Goal: Check status

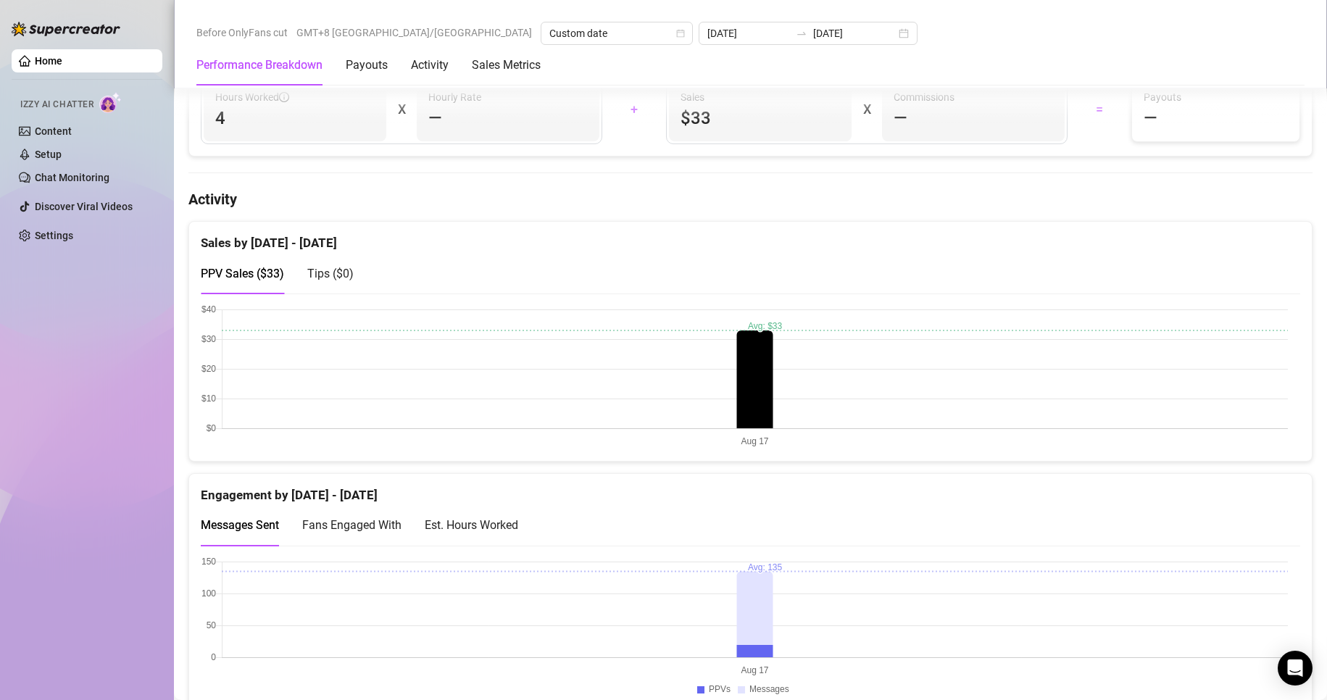
scroll to position [725, 0]
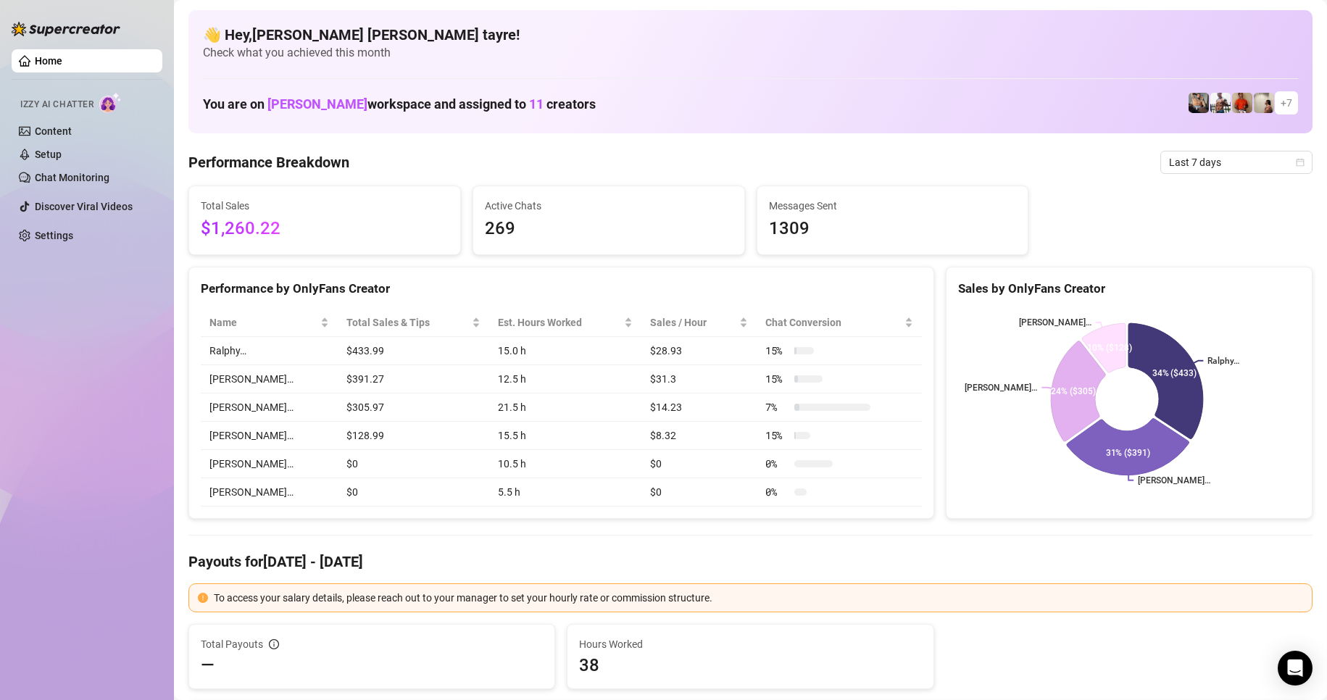
click at [636, 97] on div "You are on Sofia Husein workspace and assigned to 11 creators + 7" at bounding box center [750, 103] width 1095 height 31
click at [143, 643] on div "Home Izzy AI Chatter Content Setup Chat Monitoring Discover Viral Videos Settin…" at bounding box center [87, 343] width 151 height 687
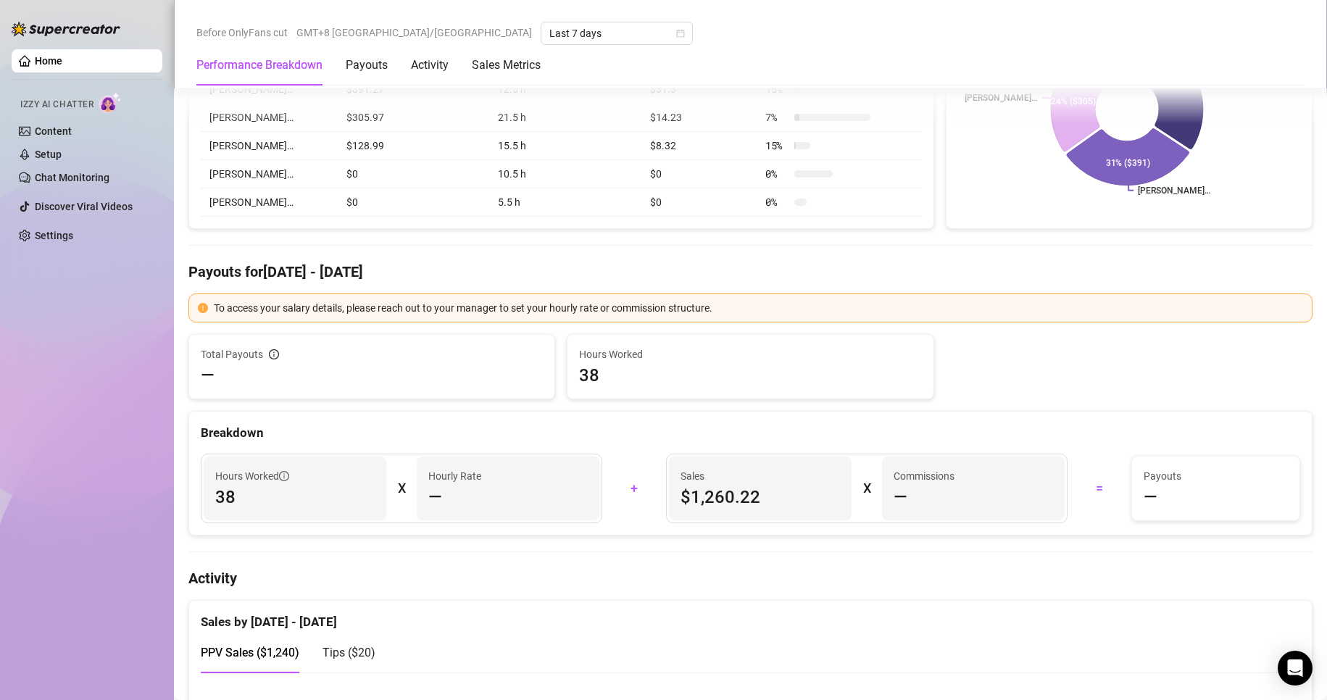
scroll to position [72, 0]
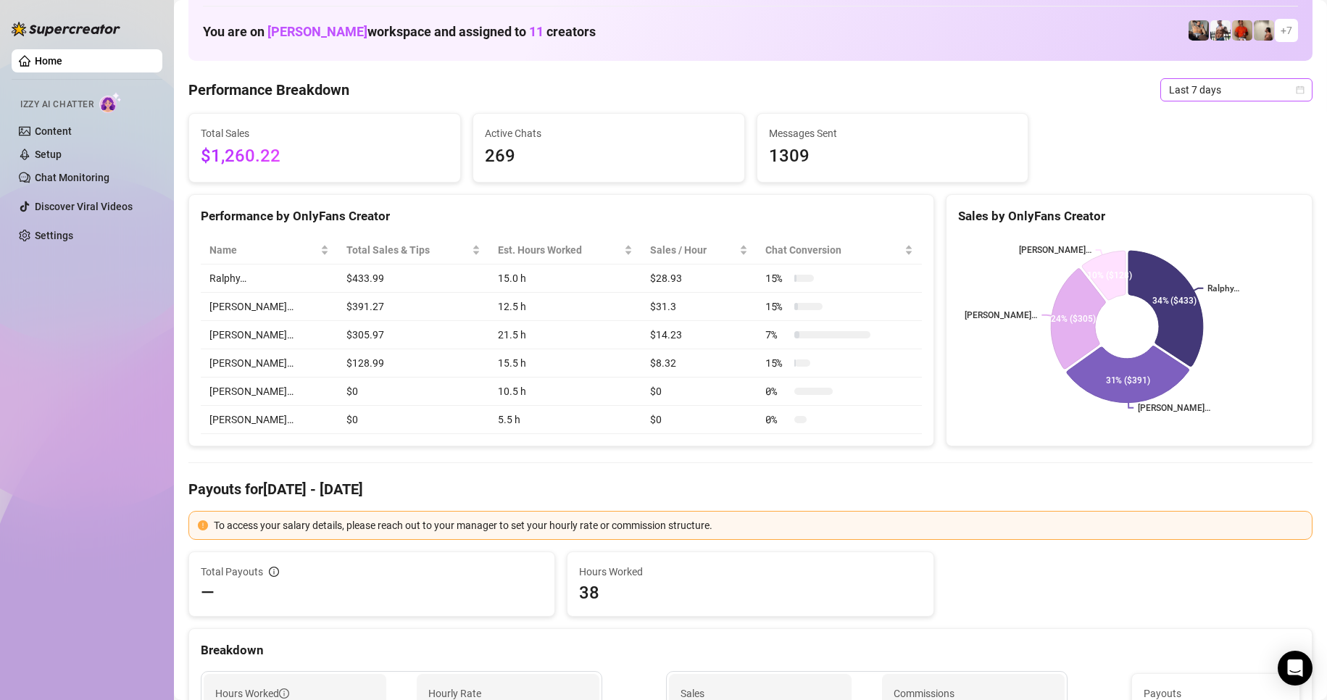
click at [1175, 86] on span "Last 7 days" at bounding box center [1236, 90] width 135 height 22
click at [1180, 206] on div "Custom date" at bounding box center [1223, 212] width 129 height 16
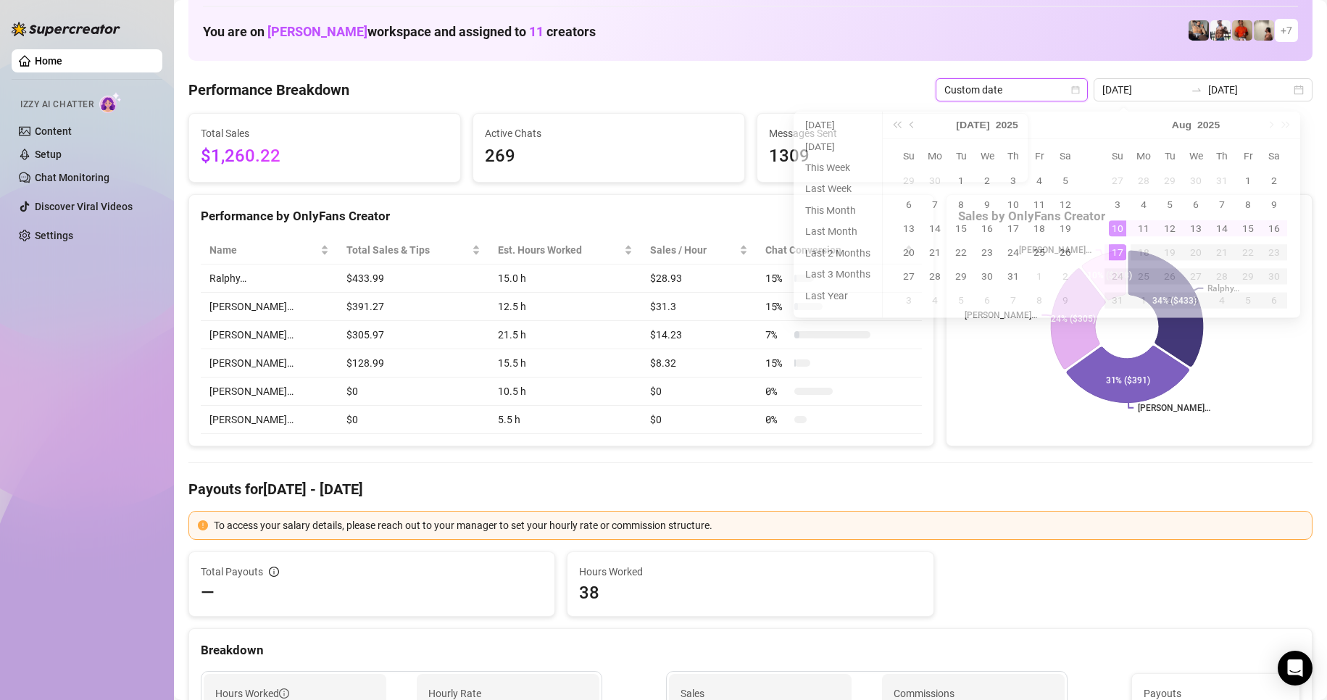
click at [832, 128] on li "[DATE]" at bounding box center [837, 126] width 77 height 17
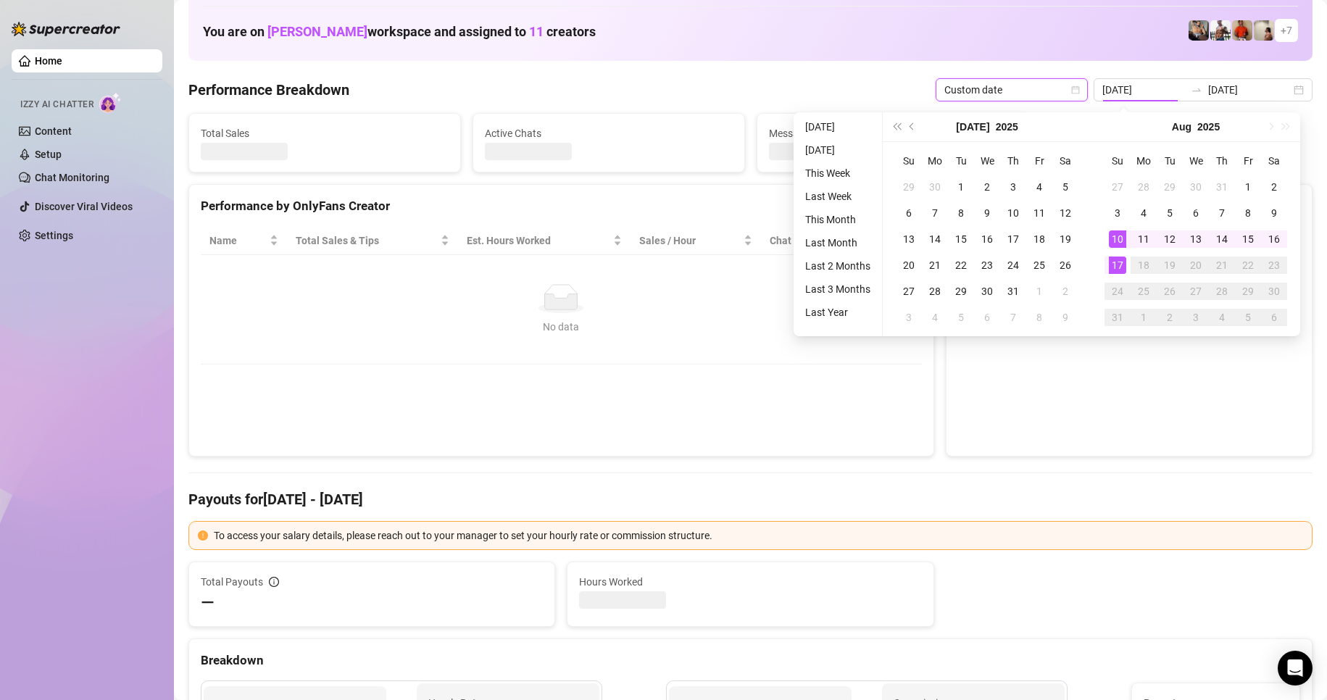
type input "[DATE]"
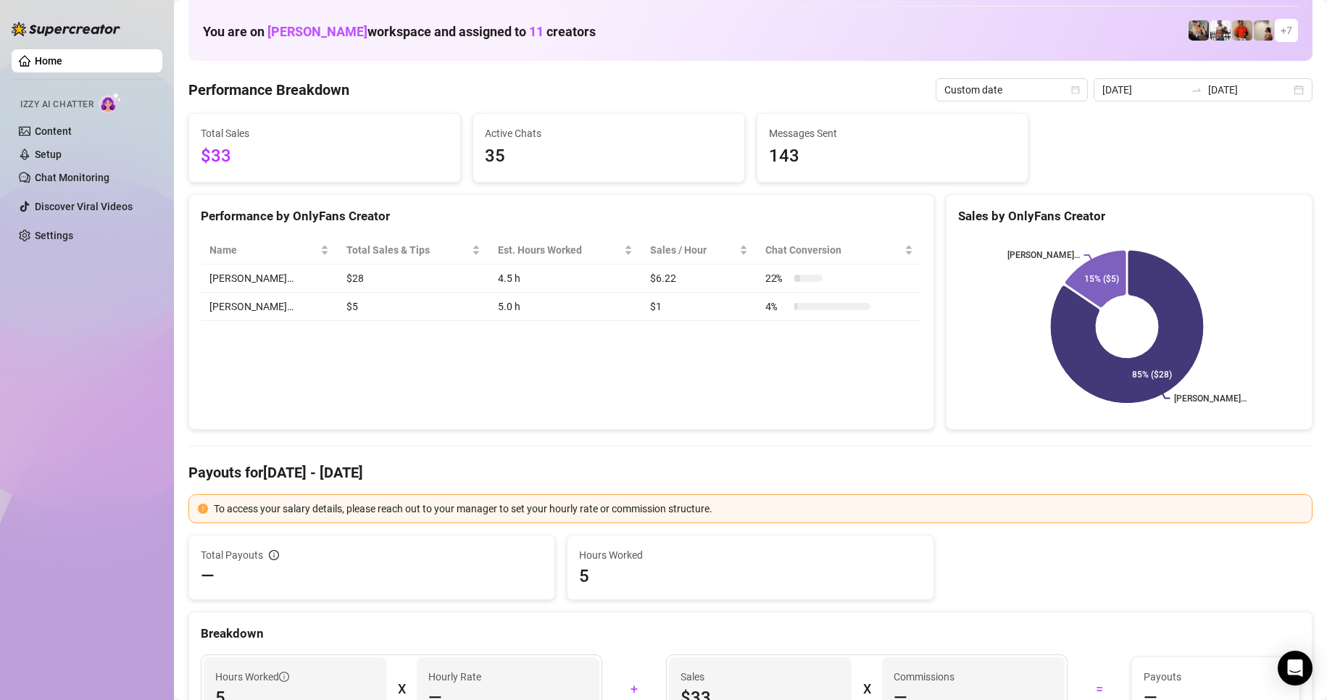
scroll to position [217, 0]
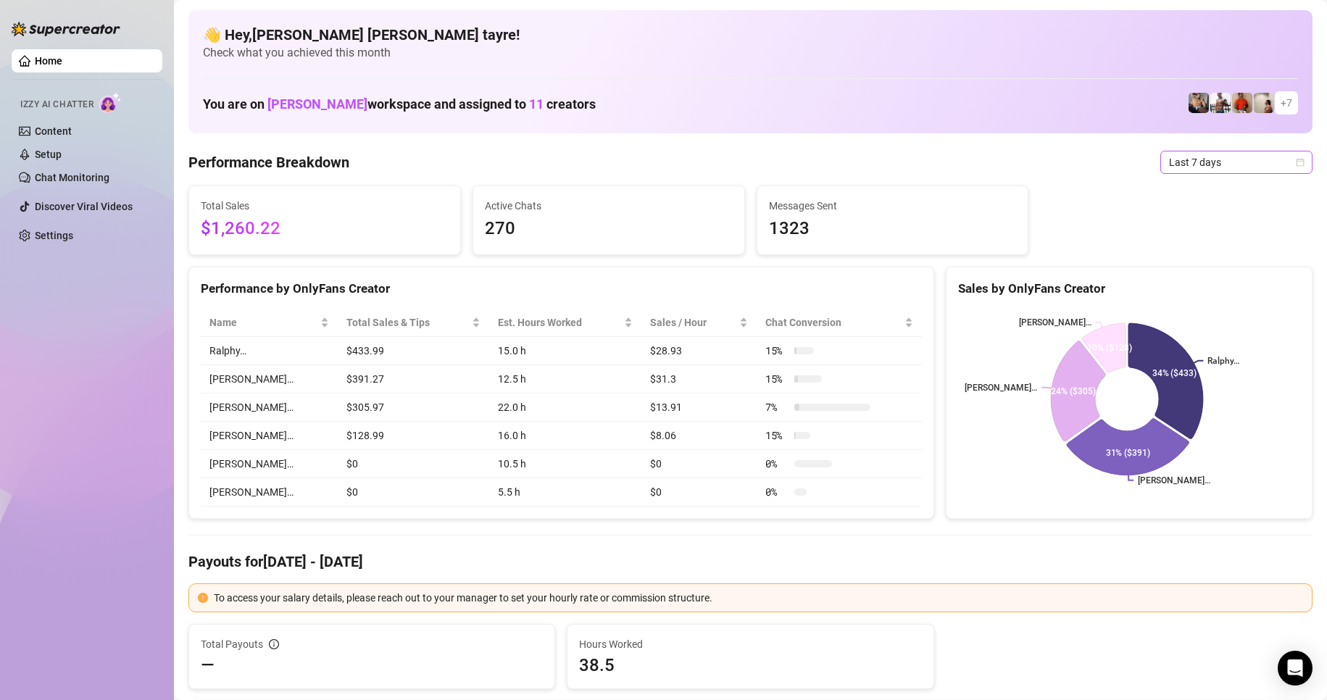
click at [1178, 157] on span "Last 7 days" at bounding box center [1236, 162] width 135 height 22
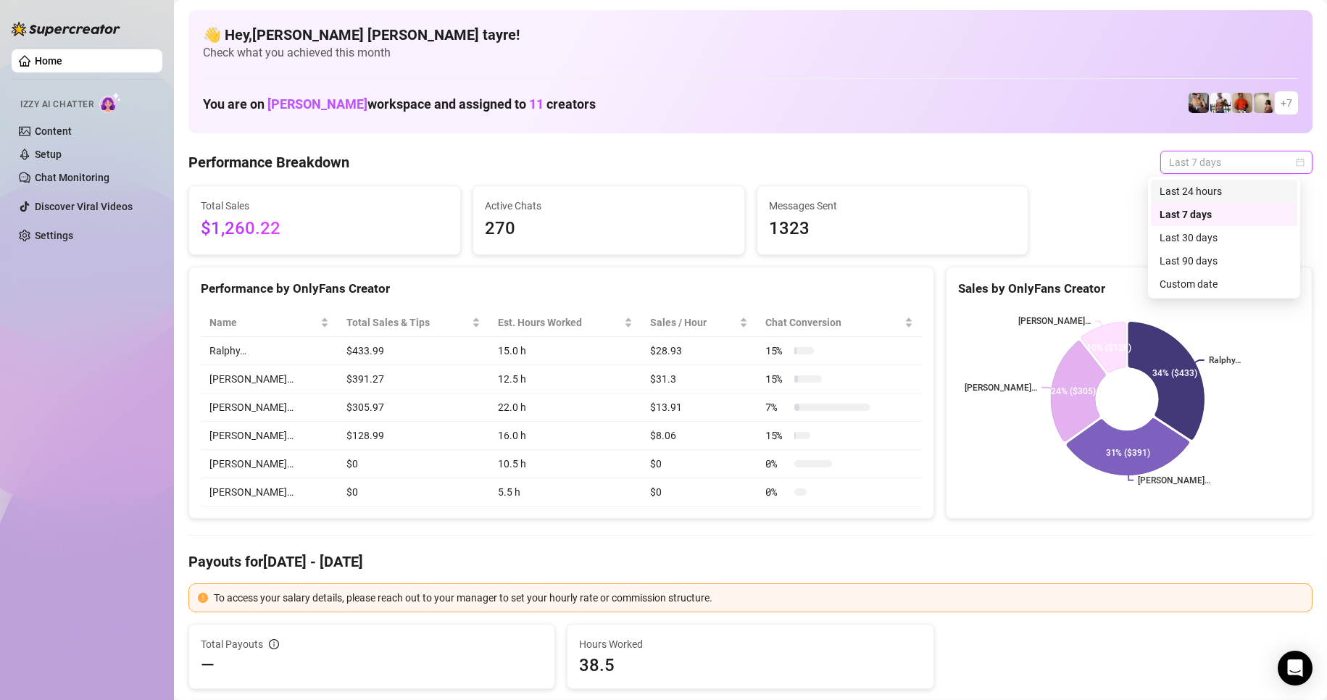
click at [1191, 295] on div "Custom date" at bounding box center [1224, 283] width 146 height 23
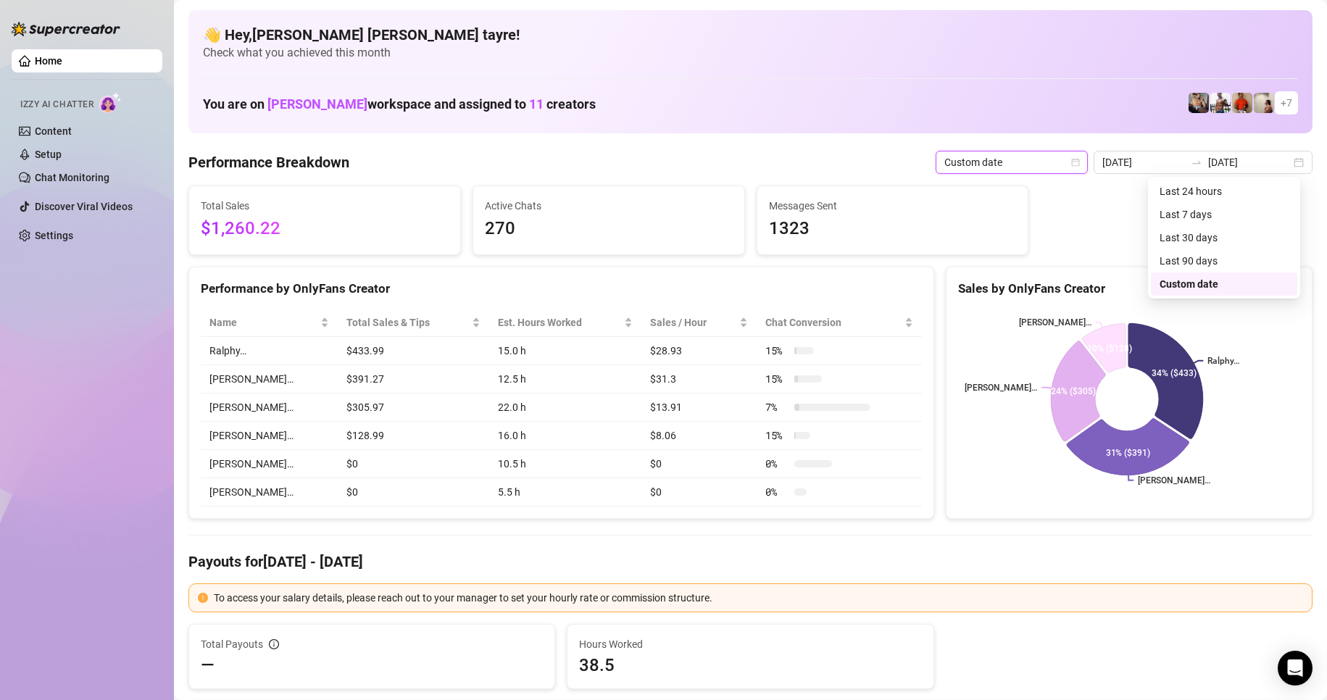
click at [1199, 286] on div "6" at bounding box center [1195, 285] width 17 height 17
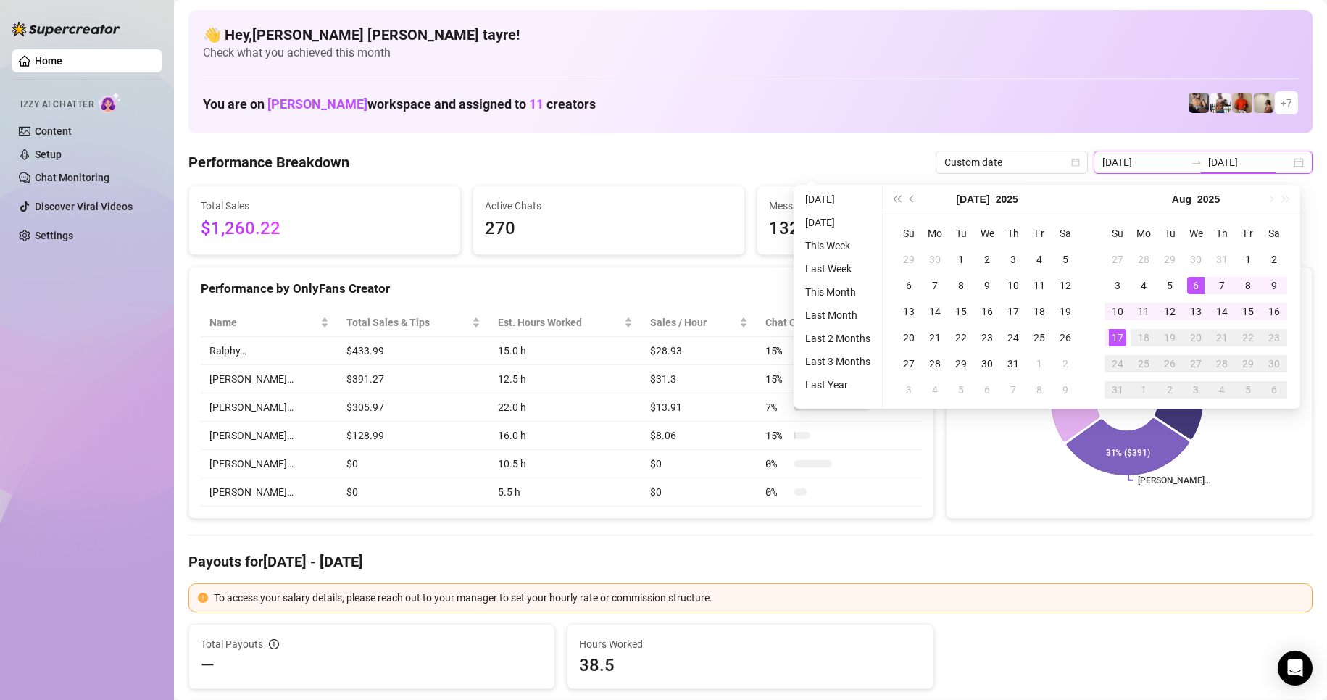
type input "2025-08-06"
type input "[DATE]"
click at [809, 192] on li "[DATE]" at bounding box center [837, 199] width 77 height 17
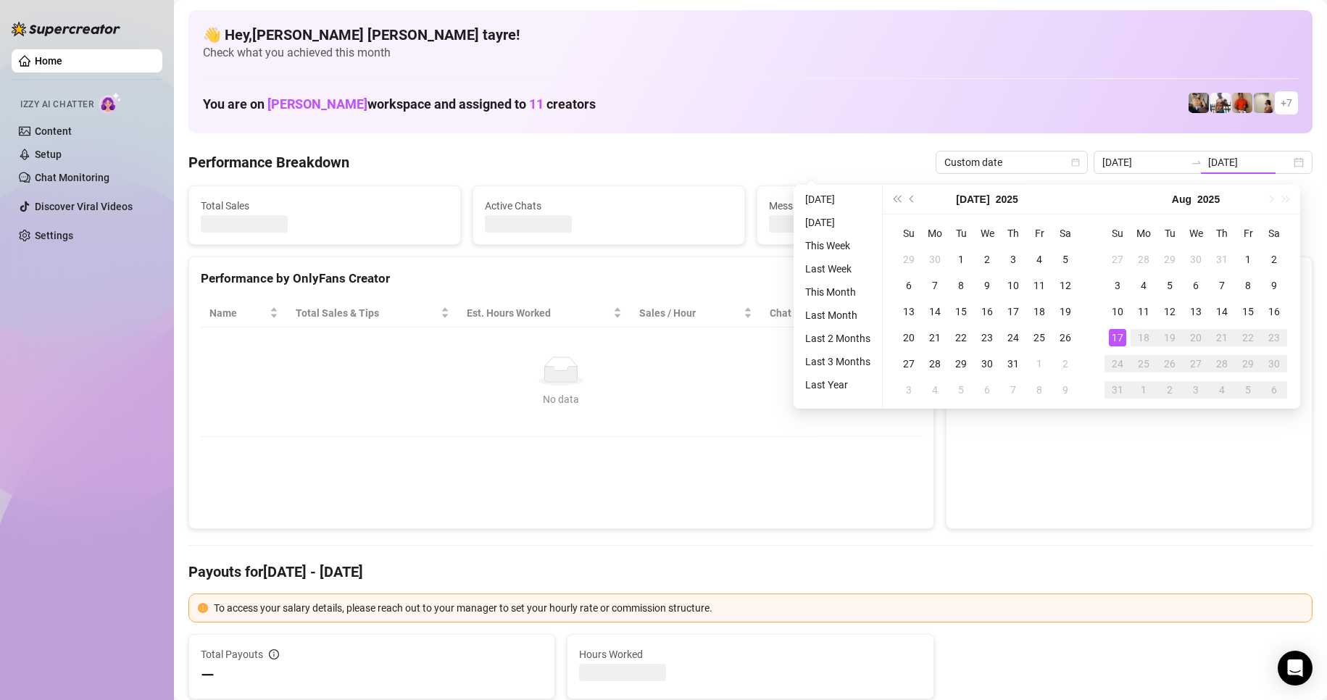
type input "[DATE]"
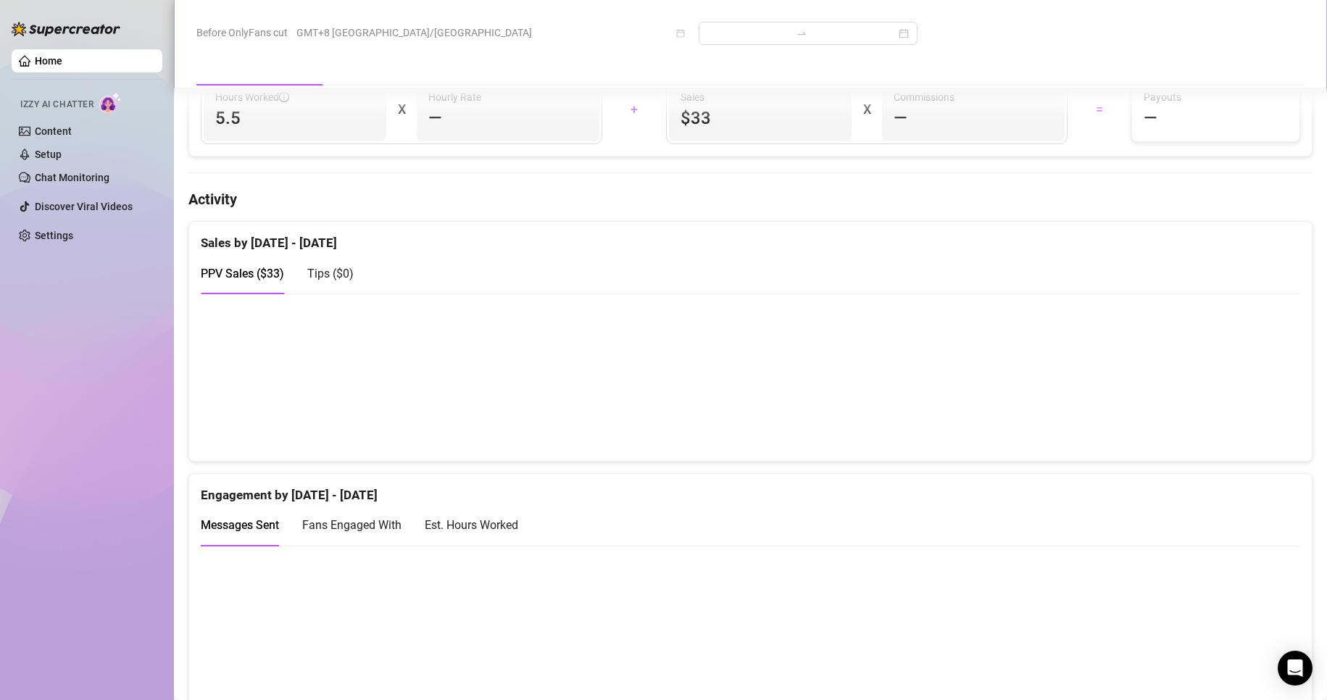
scroll to position [797, 0]
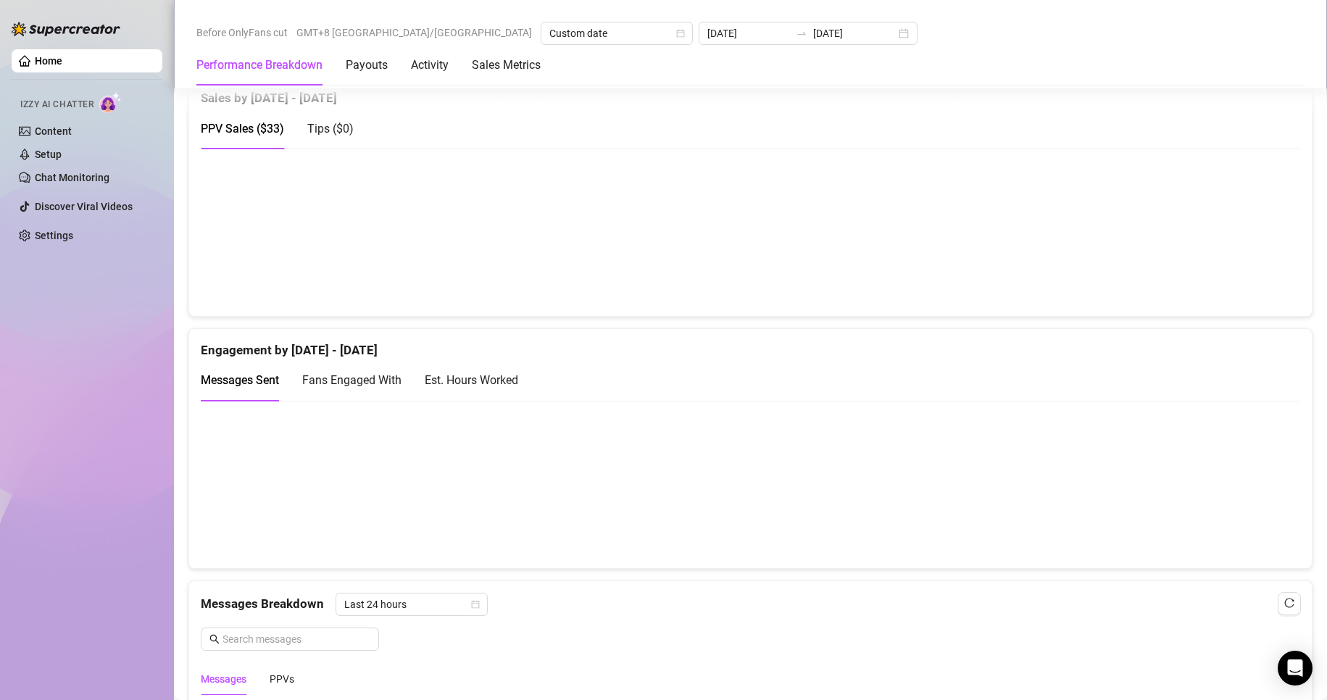
click at [750, 509] on canvas at bounding box center [744, 484] width 1087 height 145
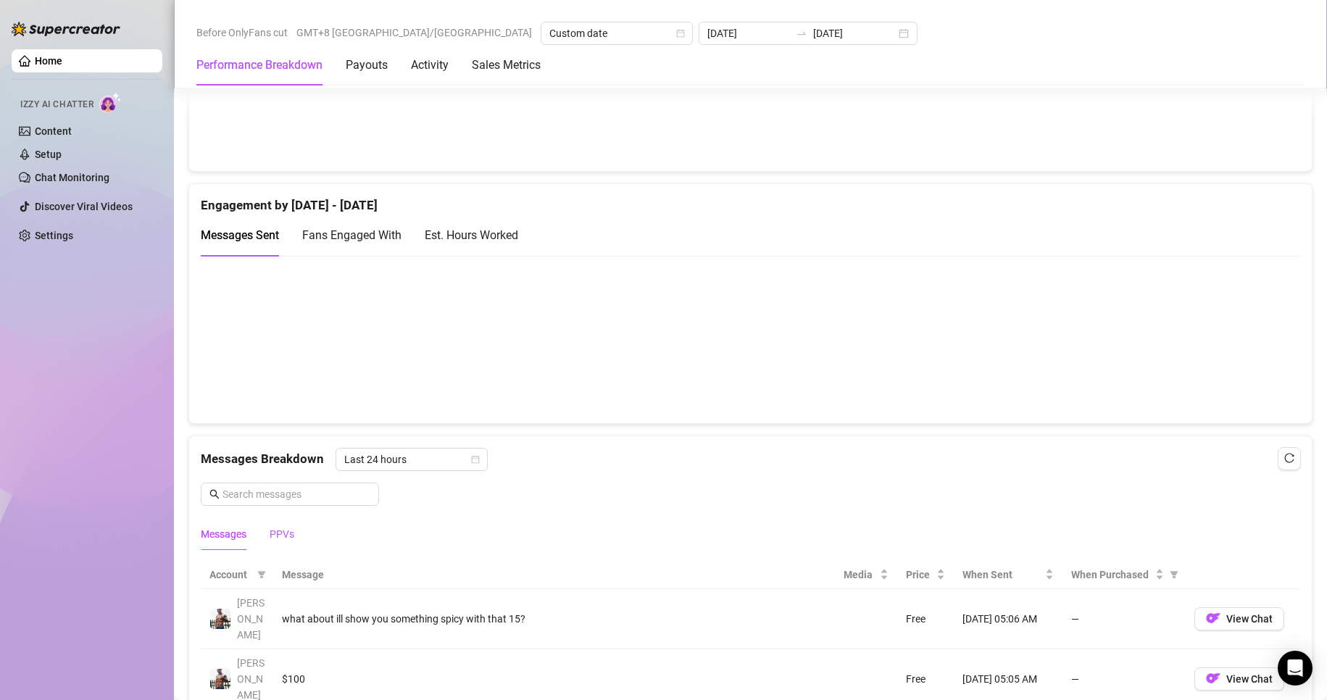
click at [275, 536] on div "PPVs" at bounding box center [282, 534] width 25 height 16
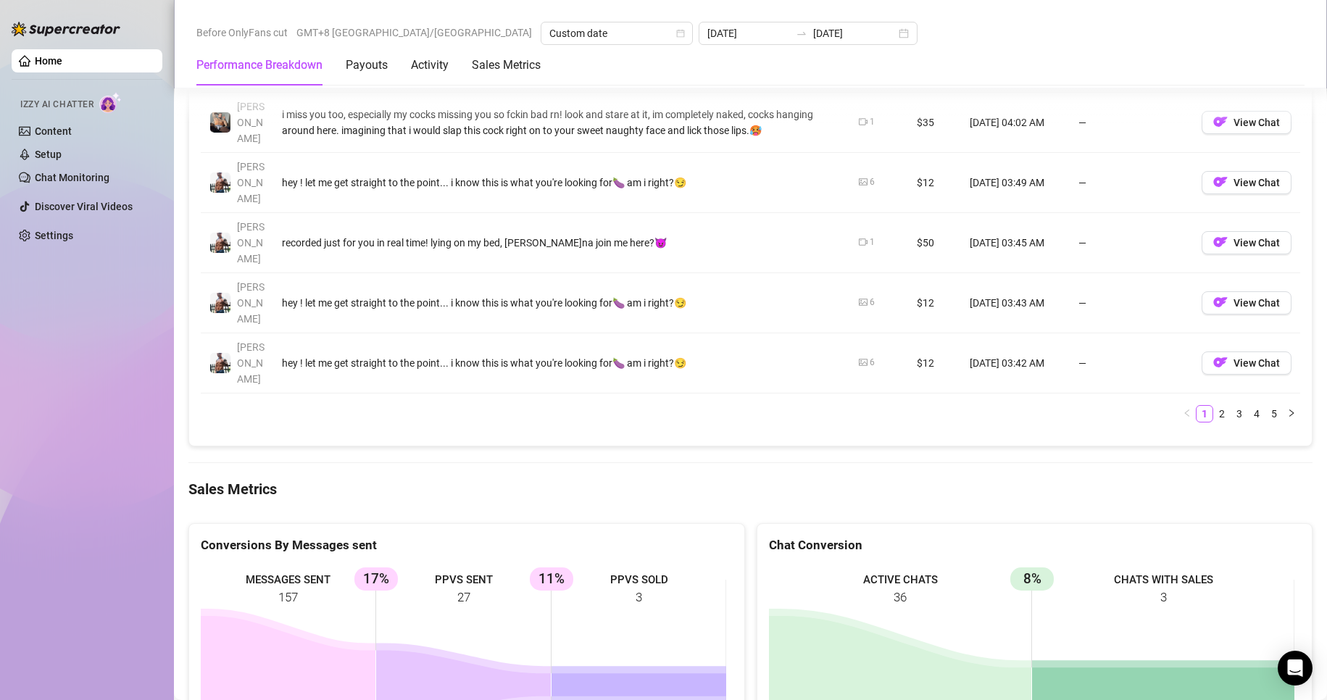
scroll to position [1812, 0]
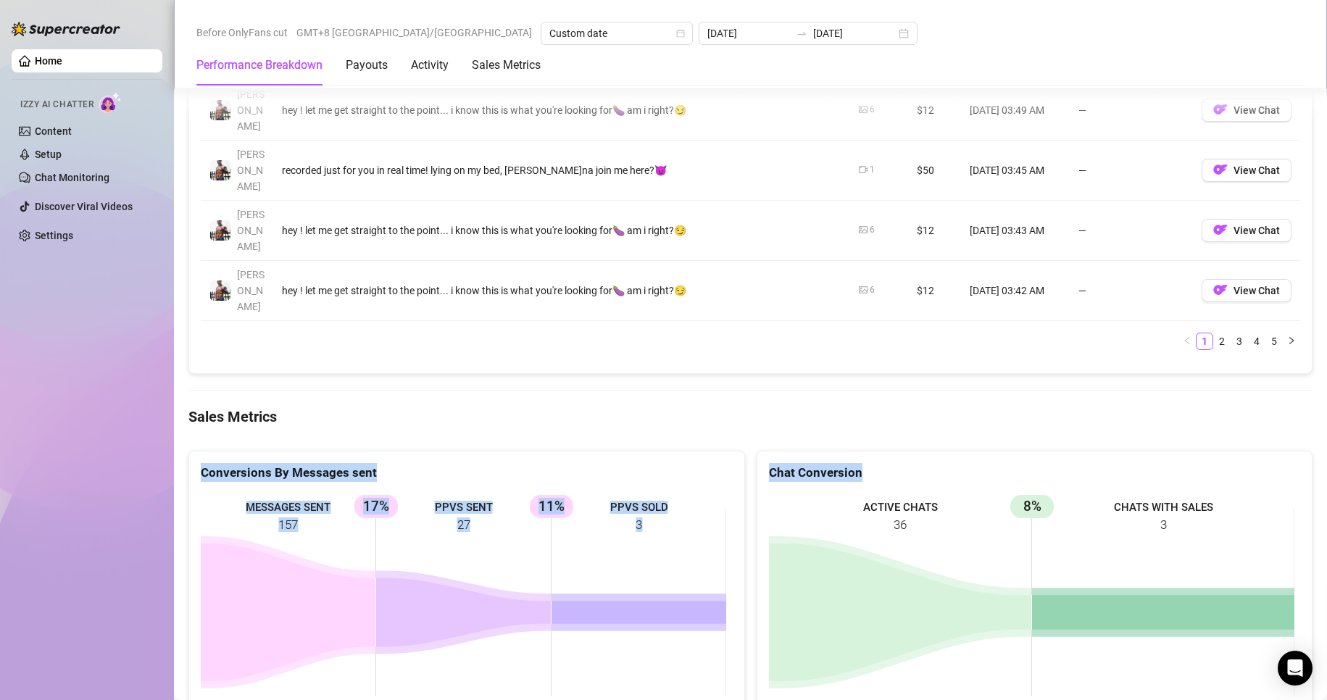
drag, startPoint x: 750, startPoint y: 415, endPoint x: 181, endPoint y: 289, distance: 582.7
click at [190, 438] on div "Conversions By Messages sent MESSAGES SENT 157 PPVS SENT 27 17% PPVS SOLD 3 11%…" at bounding box center [751, 580] width 1136 height 285
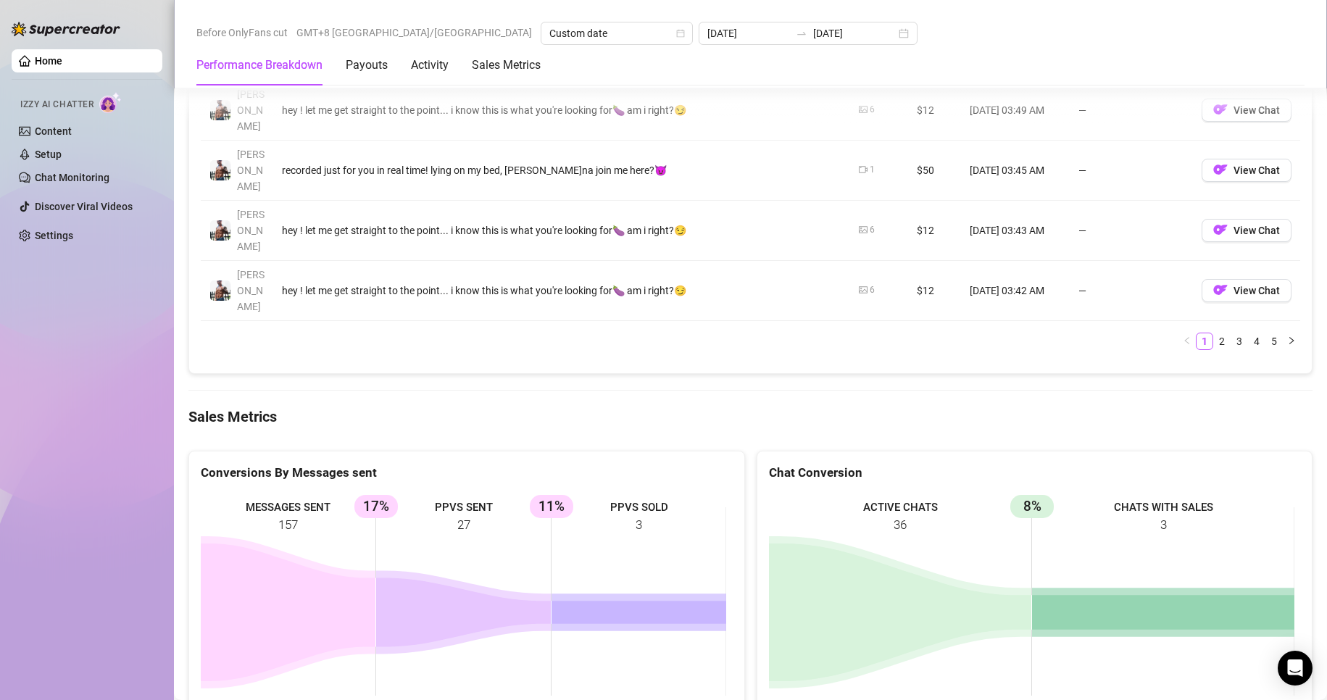
click at [151, 340] on div "Home Izzy AI Chatter Content Setup Chat Monitoring Discover Viral Videos Settin…" at bounding box center [87, 343] width 151 height 687
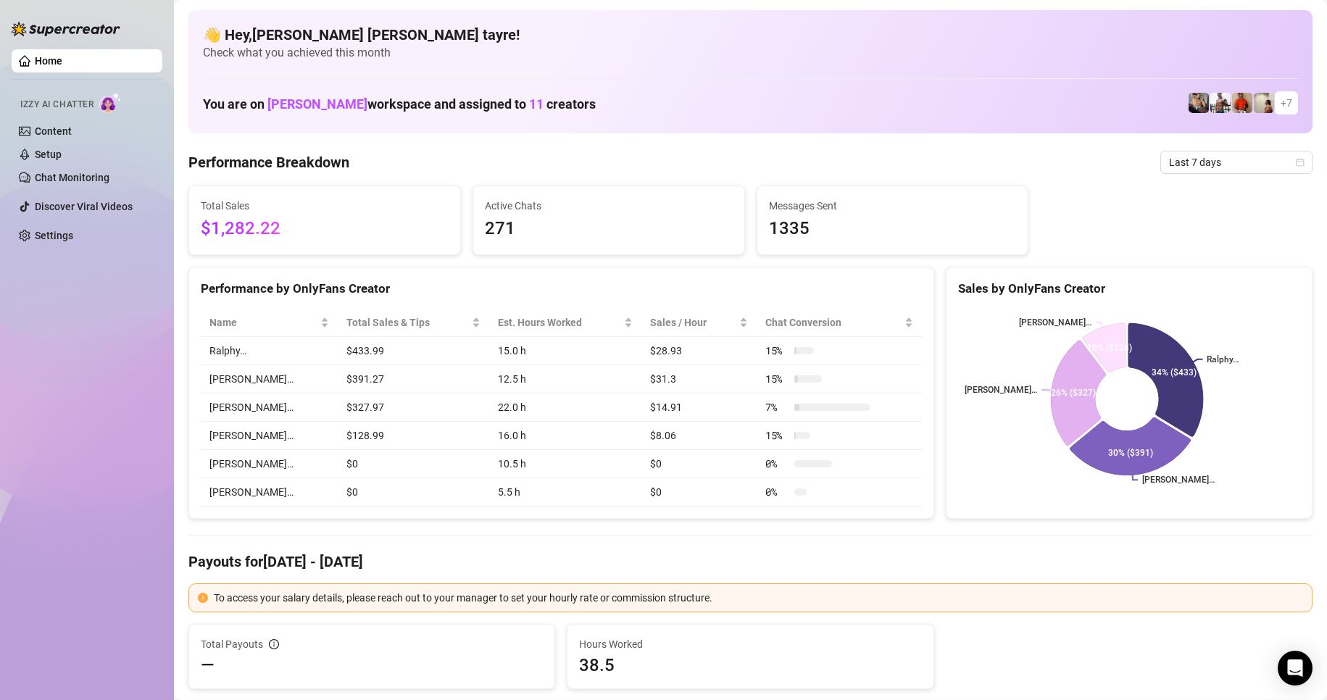
click at [32, 450] on div "Home Izzy AI Chatter Content Setup Chat Monitoring Discover Viral Videos Settin…" at bounding box center [87, 343] width 151 height 687
click at [1177, 159] on span "Last 7 days" at bounding box center [1236, 162] width 135 height 22
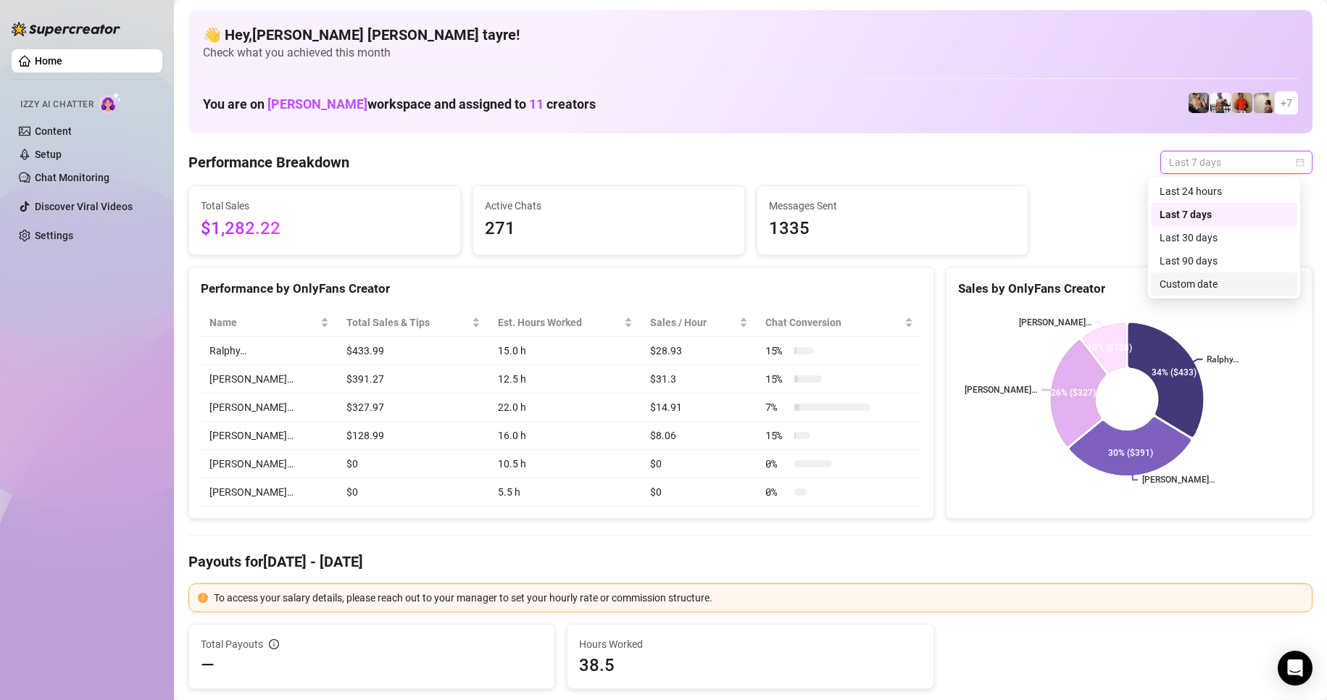
click at [1189, 278] on div "Custom date" at bounding box center [1223, 284] width 129 height 16
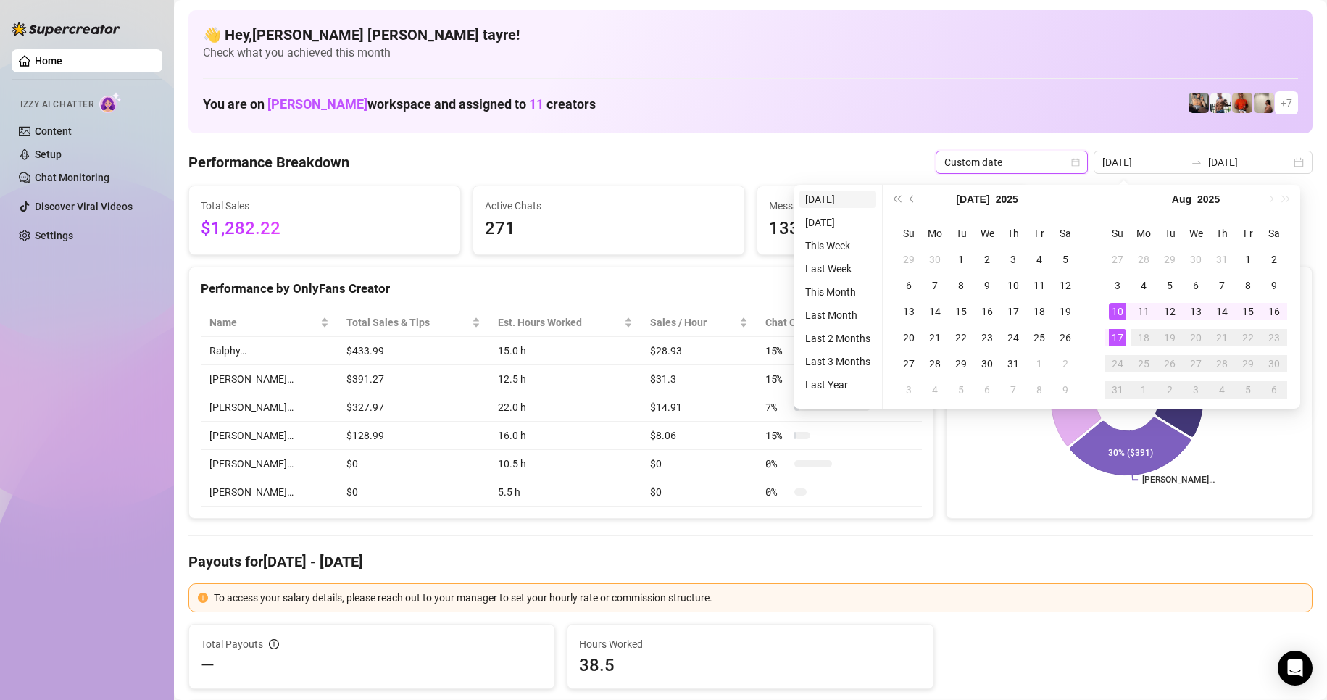
type input "[DATE]"
click at [820, 191] on li "[DATE]" at bounding box center [837, 199] width 77 height 17
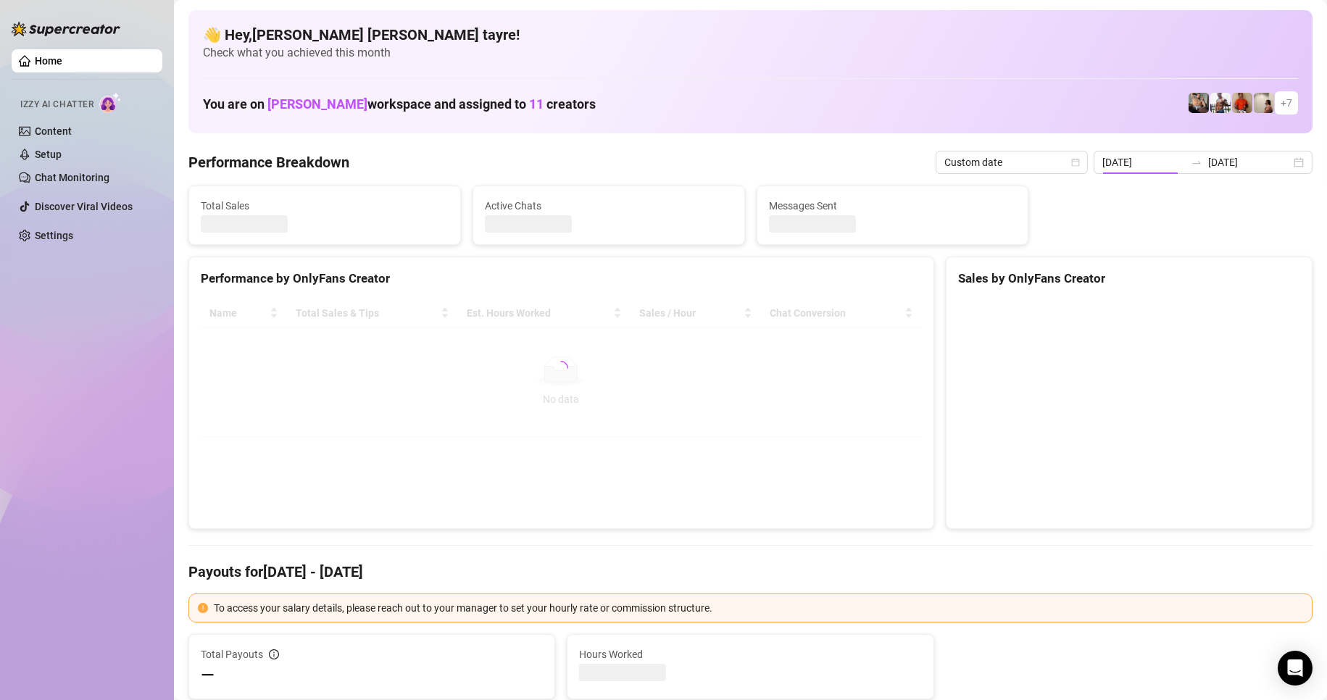
type input "[DATE]"
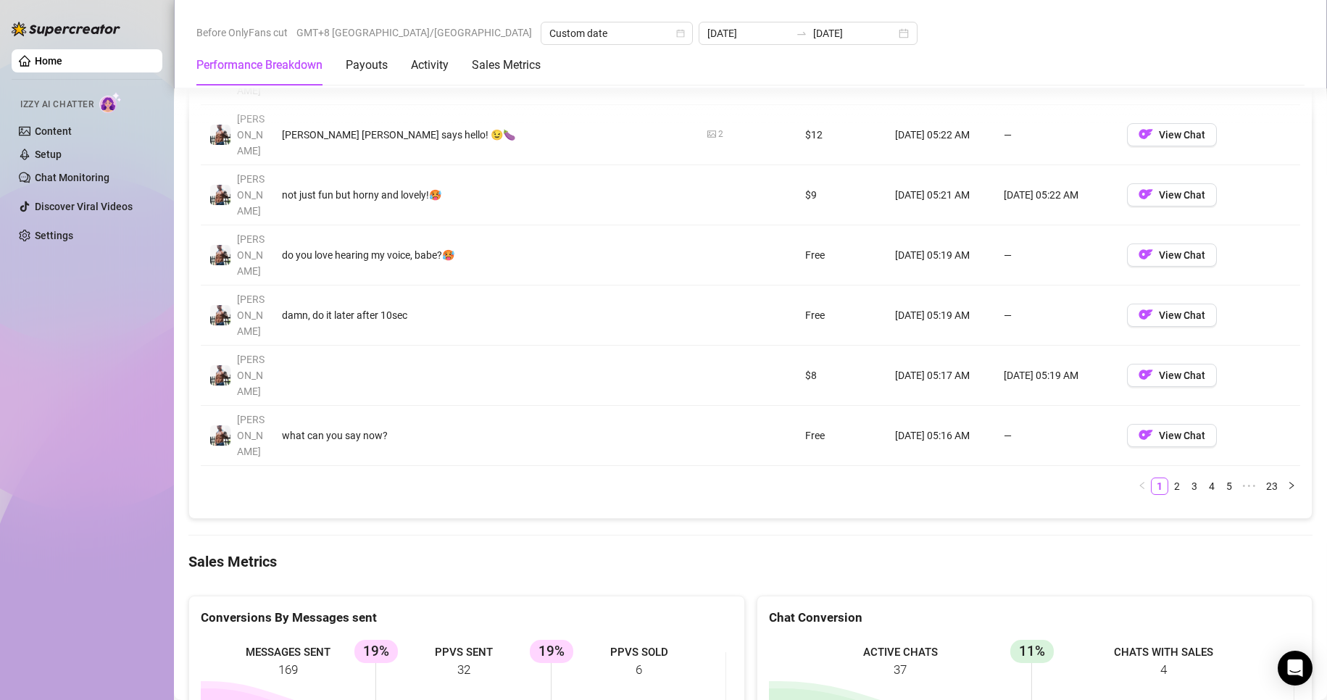
scroll to position [1884, 0]
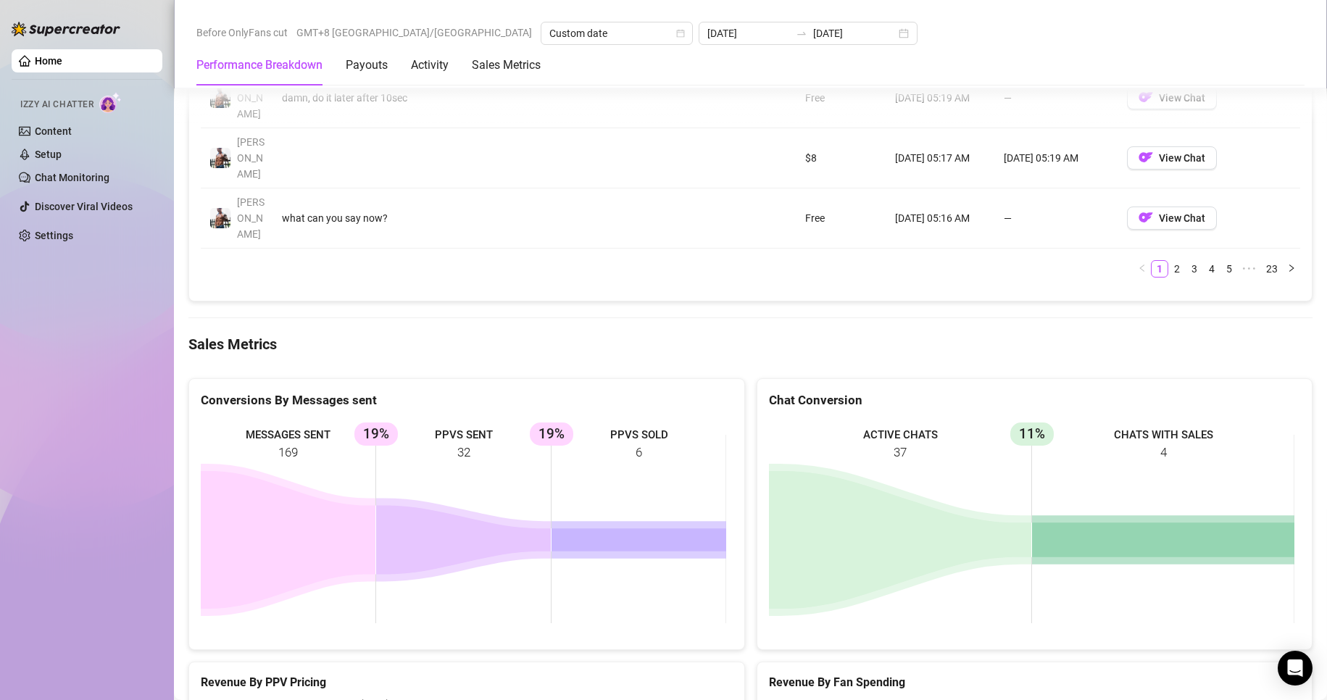
drag, startPoint x: 651, startPoint y: 364, endPoint x: 502, endPoint y: 309, distance: 158.2
click at [502, 420] on icon "MESSAGES SENT 169 PPVS SENT 32 19% PPVS SOLD 6 19%" at bounding box center [463, 528] width 525 height 217
click at [534, 420] on rect at bounding box center [463, 528] width 525 height 217
click at [304, 420] on rect at bounding box center [463, 528] width 525 height 217
drag, startPoint x: 258, startPoint y: 396, endPoint x: 181, endPoint y: 417, distance: 79.8
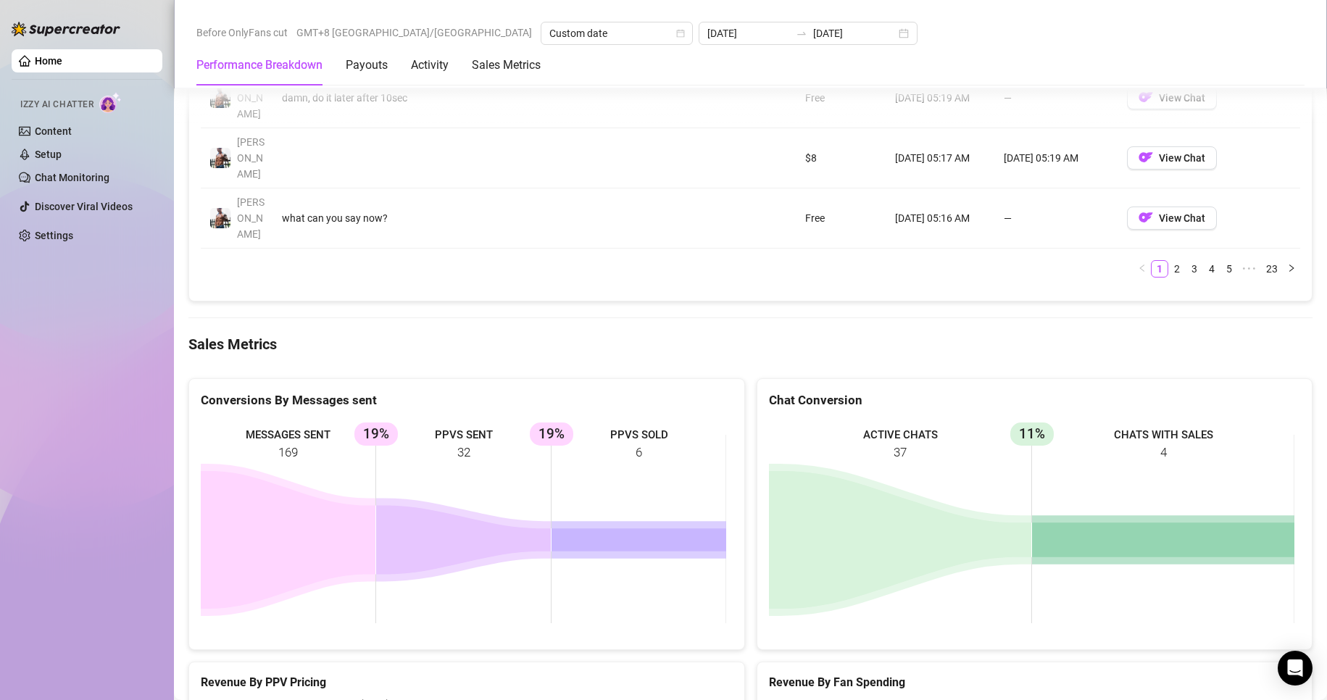
click at [254, 471] on icon at bounding box center [288, 540] width 175 height 138
